Goal: Transaction & Acquisition: Purchase product/service

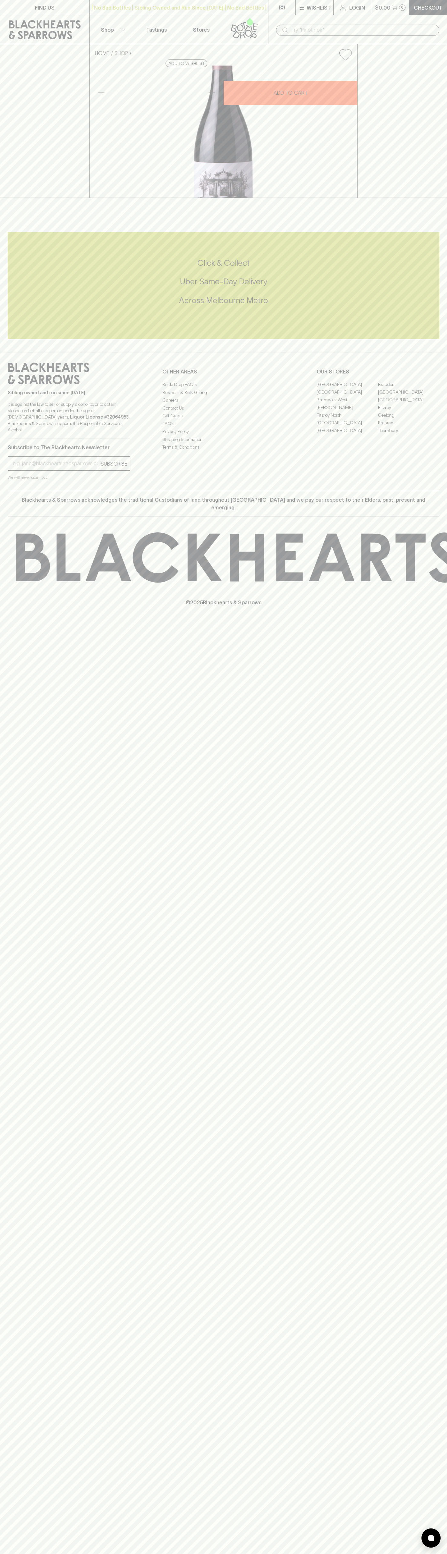
click at [301, 32] on input "text" at bounding box center [363, 30] width 143 height 10
click at [445, 987] on div "FIND US | No Bad Bottles | Sibling Owned and Run Since [DATE] | No Bad Bottles …" at bounding box center [223, 777] width 447 height 1554
click at [408, 1554] on html "FIND US | No Bad Bottles | Sibling Owned and Run Since [DATE] | No Bad Bottles …" at bounding box center [223, 777] width 447 height 1554
click at [8, 124] on div "HOME SHOP Altera Terra Shiraz 2022 $35.00 Add to wishlist 10% discount when pur…" at bounding box center [223, 121] width 447 height 154
